Goal: Task Accomplishment & Management: Manage account settings

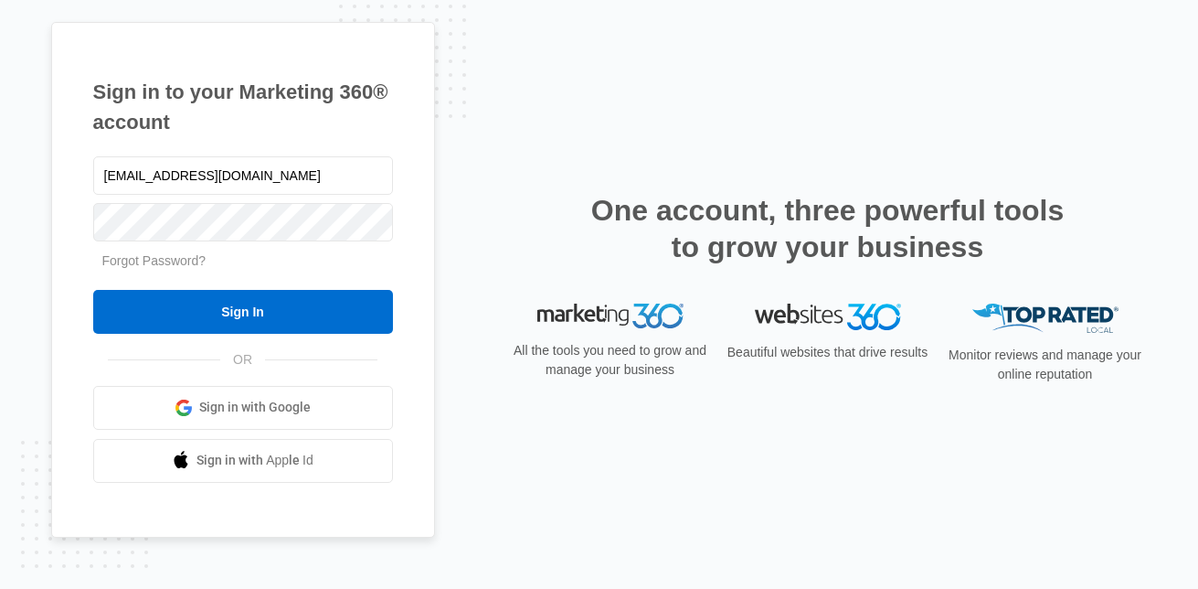
type input "[EMAIL_ADDRESS][DOMAIN_NAME]"
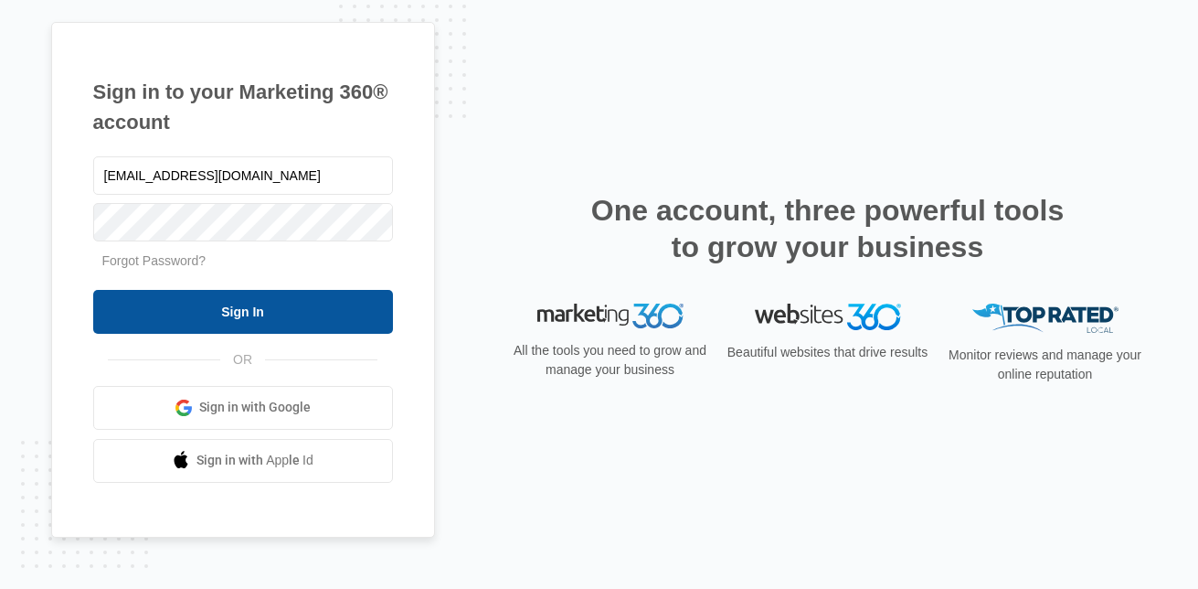
click at [240, 315] on input "Sign In" at bounding box center [243, 312] width 300 height 44
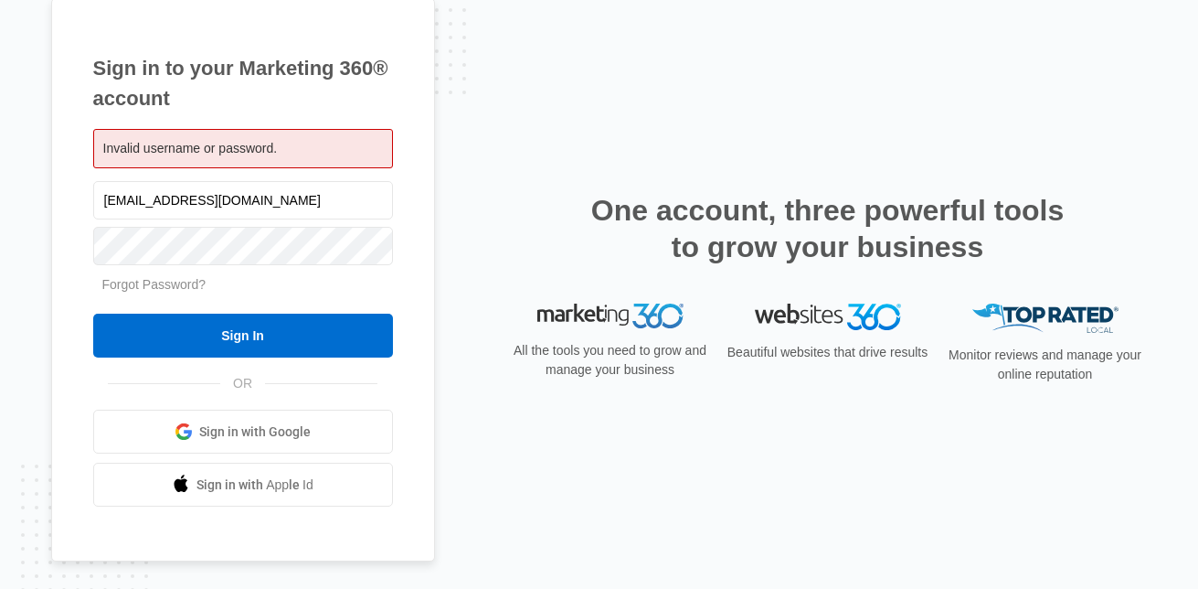
click at [247, 151] on span "Invalid username or password." at bounding box center [190, 148] width 175 height 15
click at [186, 136] on div "Invalid username or password." at bounding box center [243, 148] width 300 height 39
click at [858, 316] on img at bounding box center [828, 316] width 146 height 27
